Goal: Information Seeking & Learning: Learn about a topic

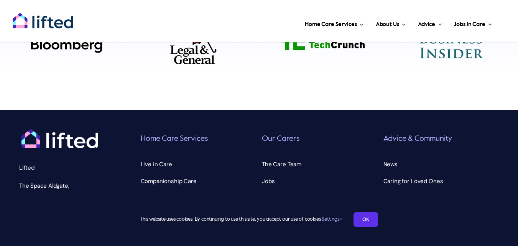
scroll to position [2675, 0]
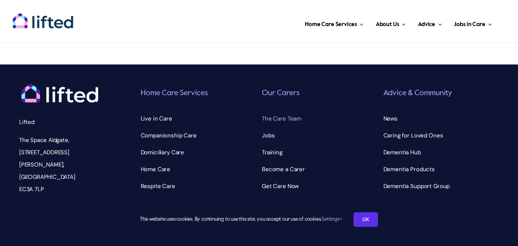
click at [287, 87] on div "Our Carers Toggle Navigation The Care Team Jobs Training Become a Carer Get Car…" at bounding box center [320, 138] width 116 height 109
click at [287, 112] on span "The Care Team" at bounding box center [282, 118] width 40 height 12
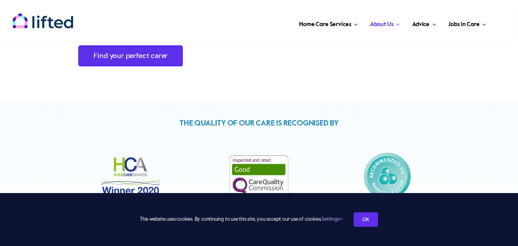
scroll to position [2126, 0]
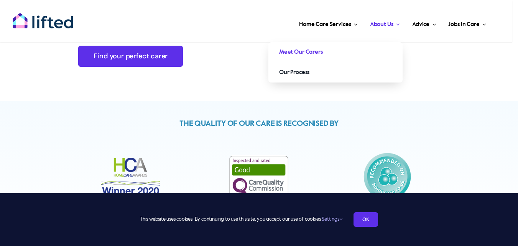
click at [379, 23] on span "About Us" at bounding box center [381, 24] width 23 height 12
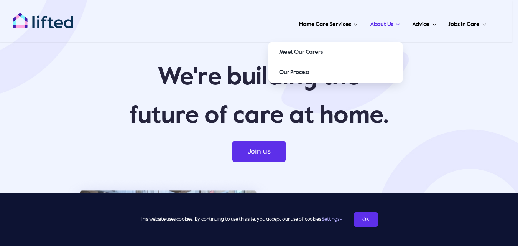
click at [378, 26] on span "About Us" at bounding box center [381, 24] width 23 height 12
click at [311, 52] on span "Meet Our Carers" at bounding box center [301, 52] width 44 height 12
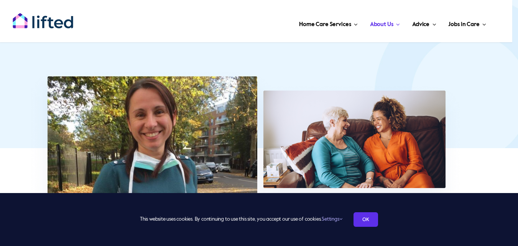
scroll to position [307, 0]
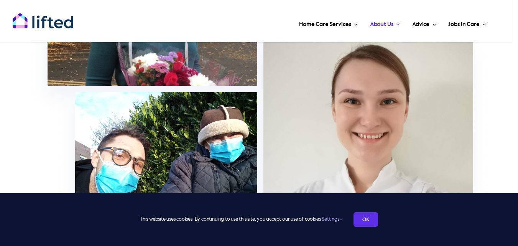
drag, startPoint x: 331, startPoint y: 76, endPoint x: 307, endPoint y: 90, distance: 28.4
click at [306, 90] on img at bounding box center [259, 93] width 467 height 360
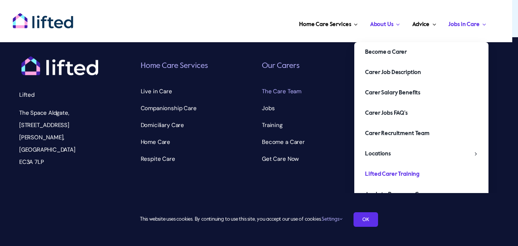
scroll to position [2548, 0]
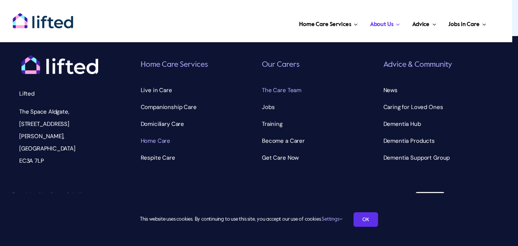
click at [153, 139] on span "Home Care" at bounding box center [156, 141] width 30 height 12
